Goal: Navigation & Orientation: Find specific page/section

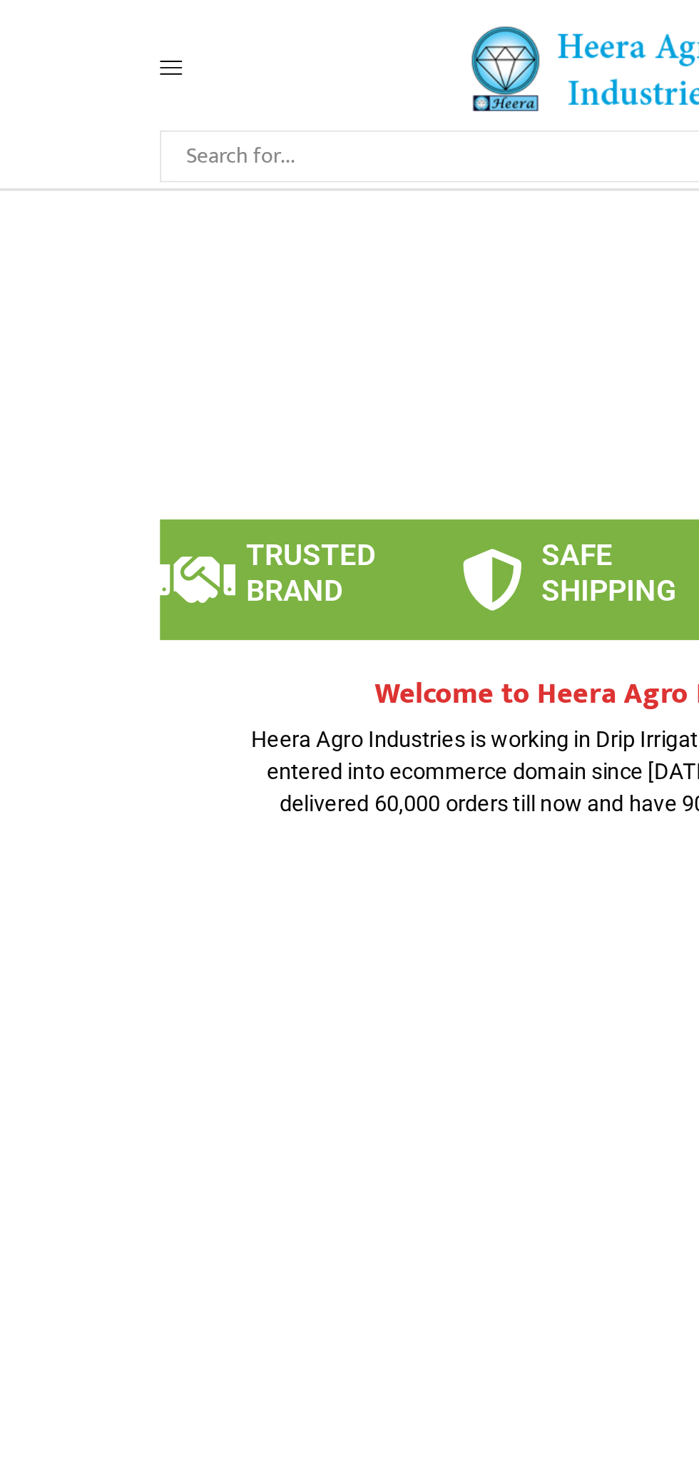
click at [118, 35] on span at bounding box center [127, 39] width 68 height 13
click at [100, 38] on icon at bounding box center [99, 39] width 13 height 13
click at [100, 39] on icon at bounding box center [99, 39] width 13 height 13
click at [97, 41] on icon at bounding box center [99, 39] width 13 height 13
click at [109, 41] on span at bounding box center [127, 39] width 68 height 13
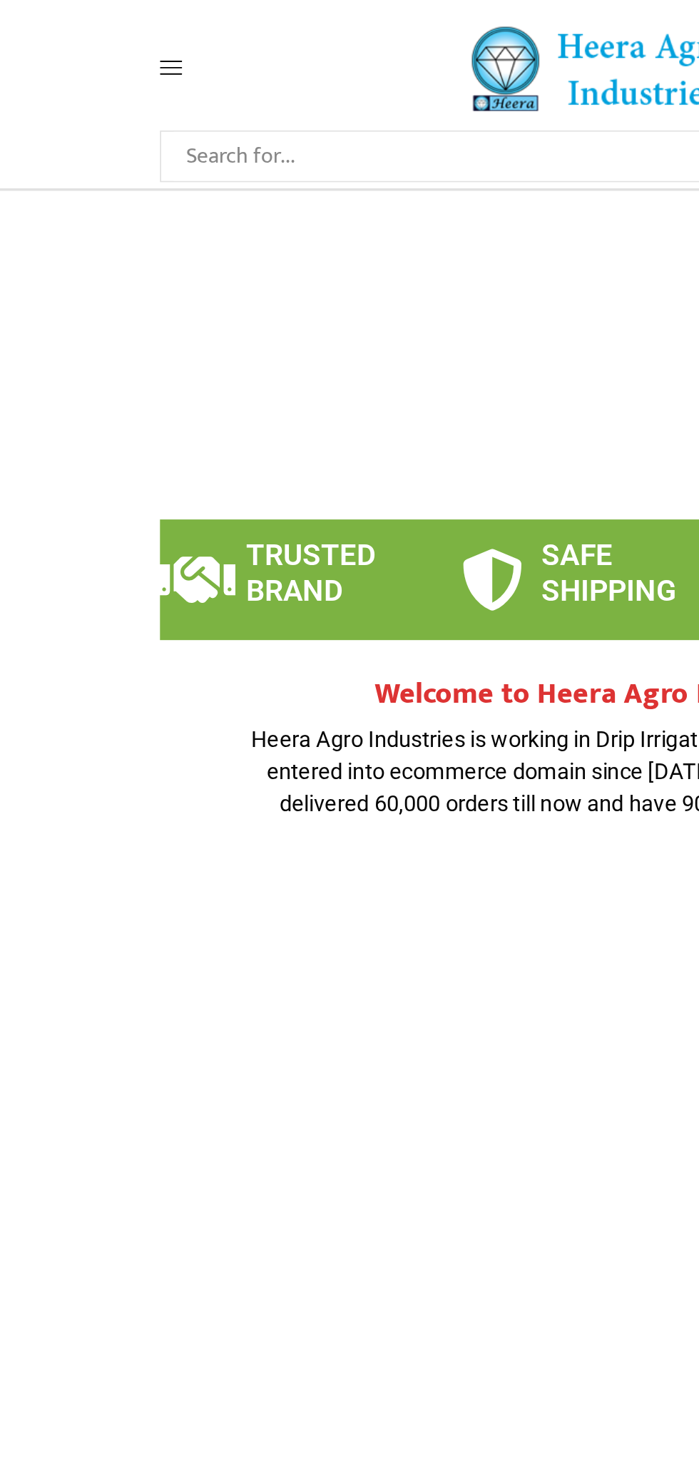
click at [108, 41] on span at bounding box center [127, 39] width 68 height 13
click at [99, 39] on icon at bounding box center [99, 40] width 13 height 8
click at [103, 35] on icon at bounding box center [99, 39] width 13 height 13
click at [99, 39] on icon at bounding box center [99, 40] width 13 height 8
click at [121, 41] on span at bounding box center [127, 39] width 68 height 13
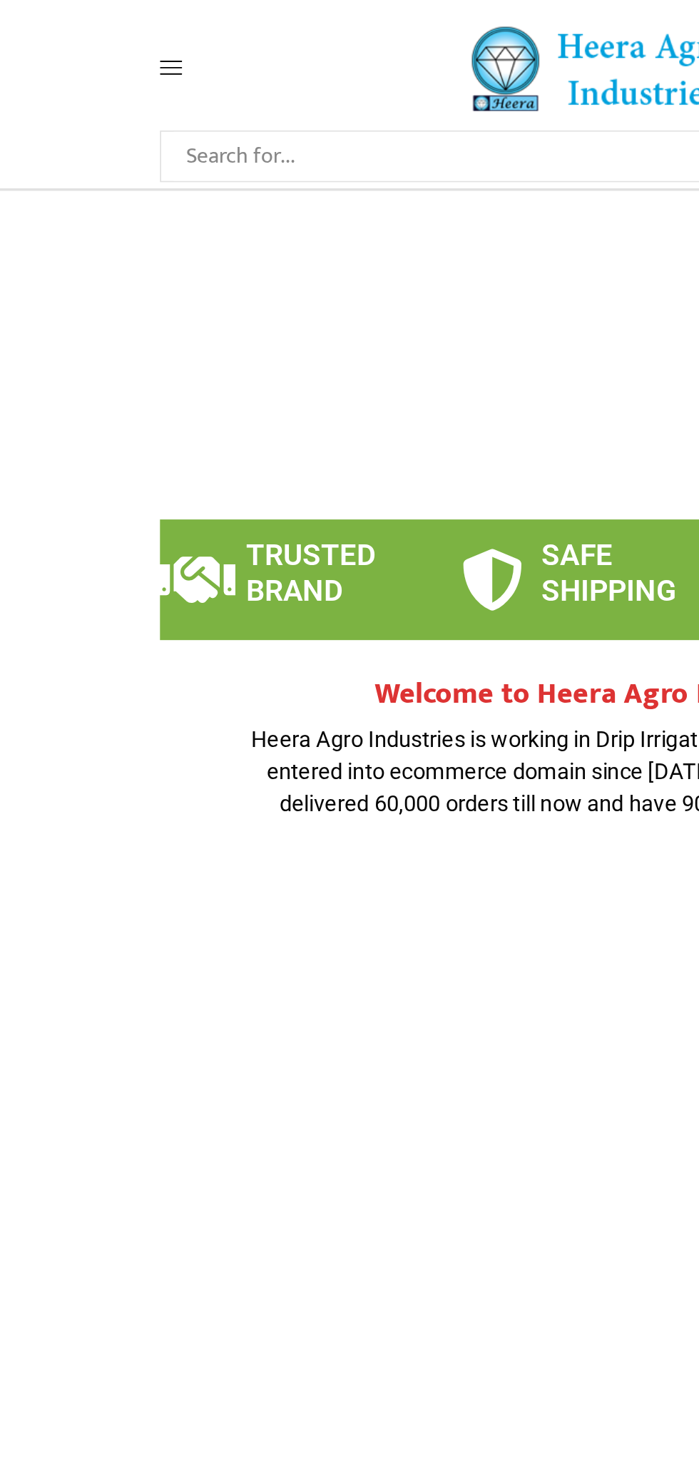
click at [107, 40] on span at bounding box center [127, 39] width 68 height 13
click at [107, 45] on span at bounding box center [127, 39] width 68 height 13
click at [106, 41] on span at bounding box center [127, 39] width 68 height 13
click at [95, 41] on icon at bounding box center [99, 39] width 13 height 13
click at [99, 40] on icon at bounding box center [99, 39] width 13 height 13
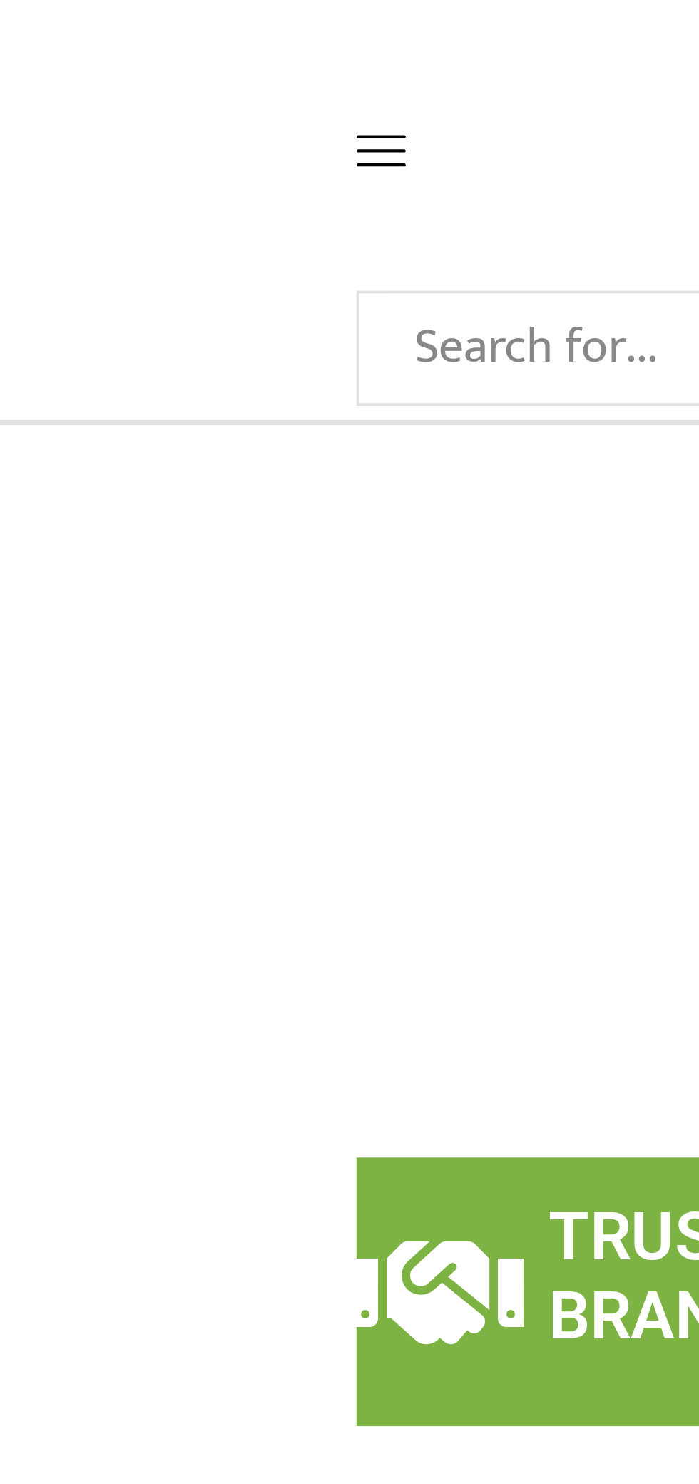
click at [102, 44] on icon at bounding box center [99, 39] width 13 height 13
click at [102, 44] on icon at bounding box center [99, 40] width 13 height 8
click at [101, 44] on icon at bounding box center [99, 40] width 13 height 8
click at [101, 41] on icon at bounding box center [99, 39] width 13 height 13
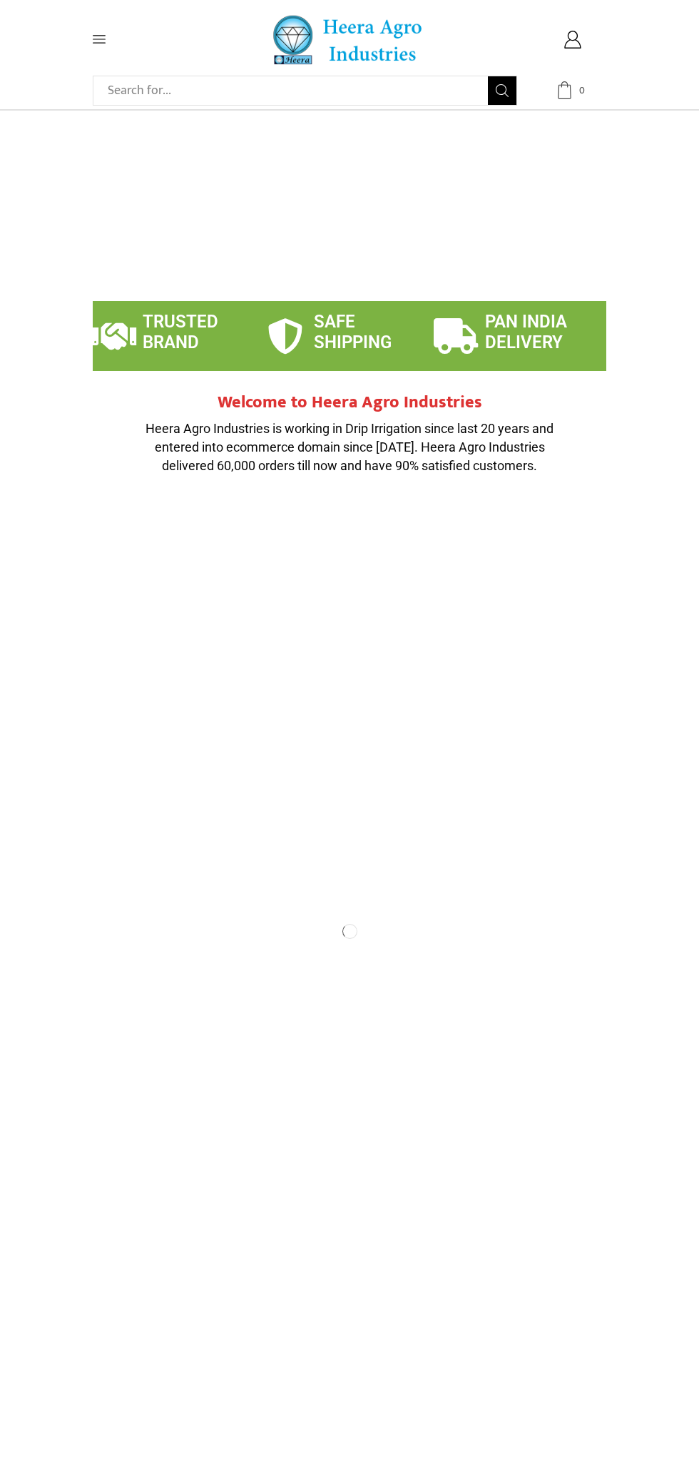
click at [589, 96] on span "0" at bounding box center [572, 90] width 33 height 18
click at [576, 47] on icon at bounding box center [573, 40] width 18 height 18
click at [133, 41] on span at bounding box center [127, 39] width 68 height 13
click at [102, 40] on icon at bounding box center [99, 39] width 13 height 13
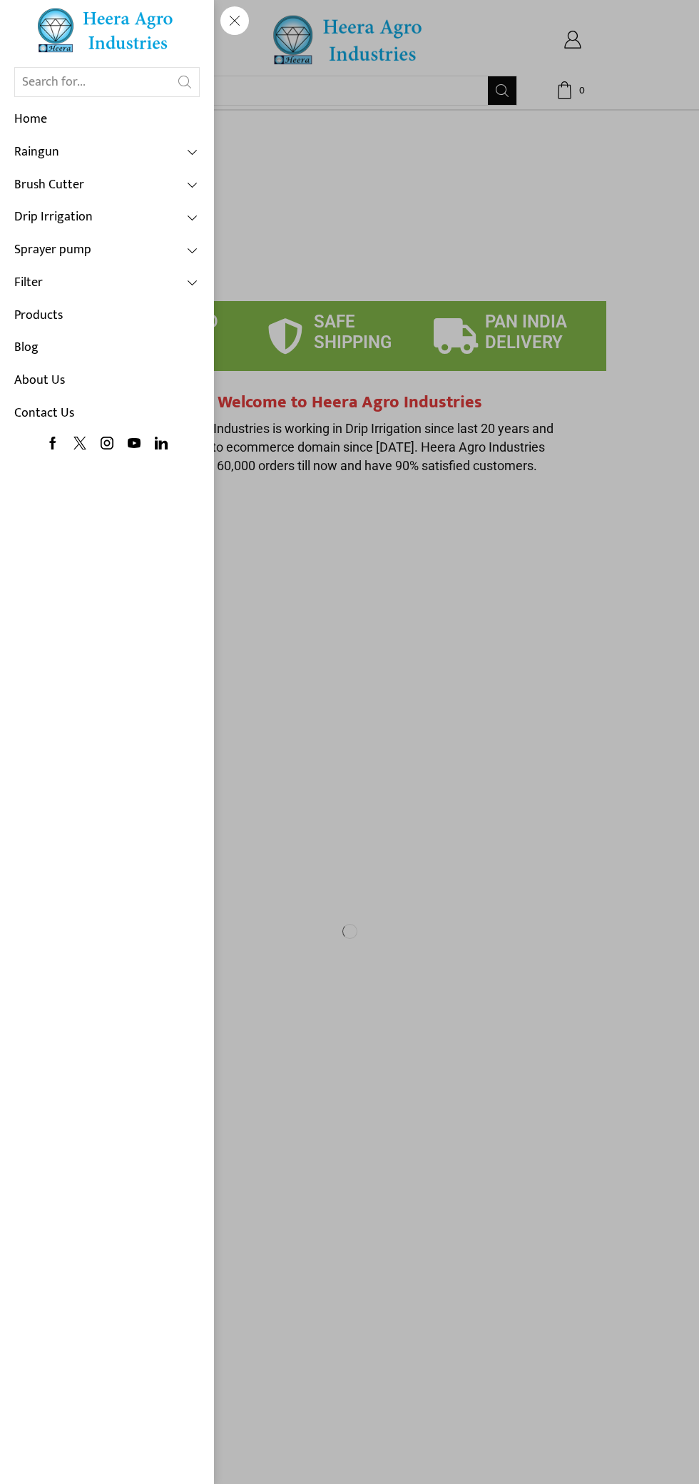
click at [106, 135] on link "Home" at bounding box center [107, 119] width 186 height 33
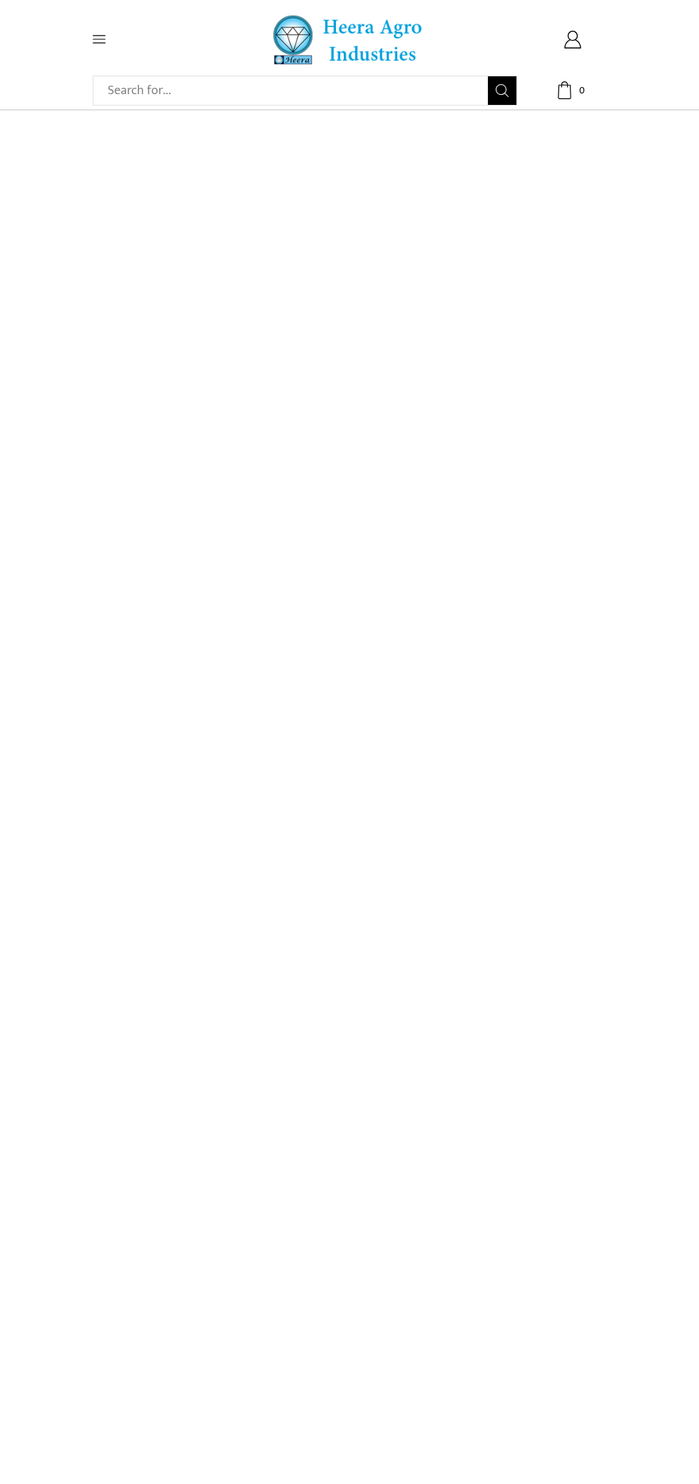
click at [99, 39] on icon at bounding box center [99, 40] width 13 height 8
click at [98, 39] on icon at bounding box center [99, 40] width 13 height 8
click at [113, 35] on span at bounding box center [127, 39] width 68 height 13
